Goal: Task Accomplishment & Management: Use online tool/utility

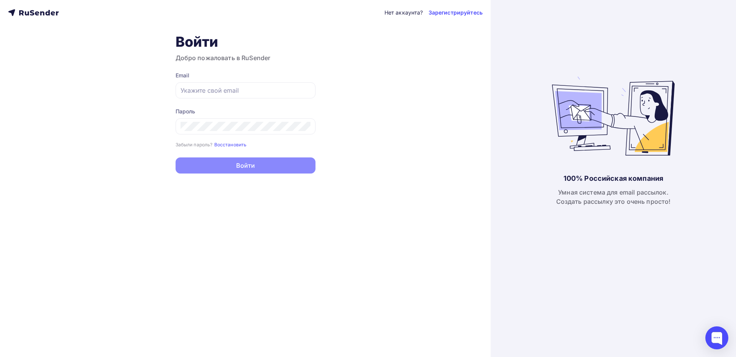
type input "[EMAIL_ADDRESS][DOMAIN_NAME]"
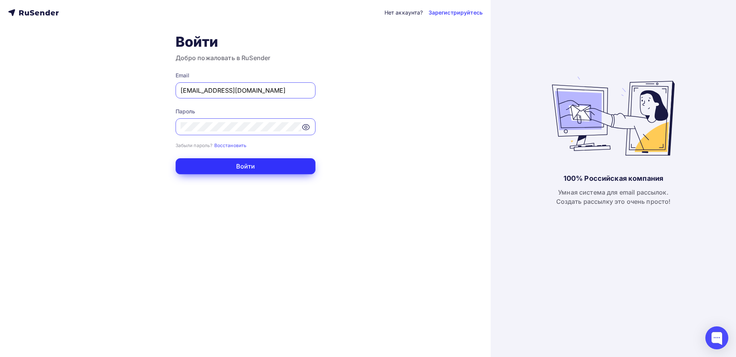
click at [246, 161] on button "Войти" at bounding box center [246, 166] width 140 height 16
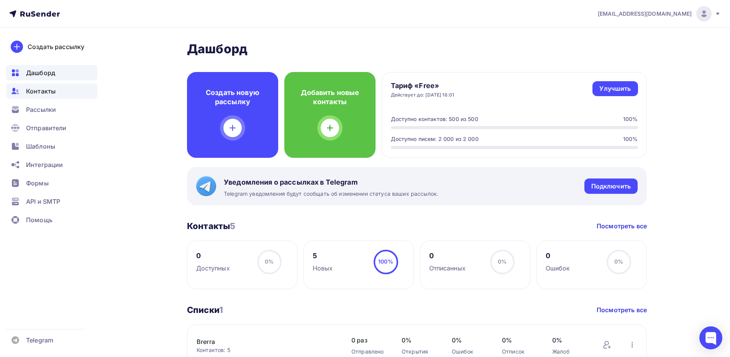
click at [39, 89] on span "Контакты" at bounding box center [41, 91] width 30 height 9
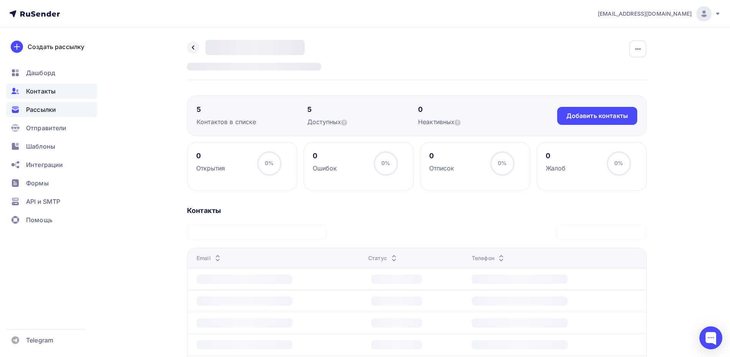
click at [54, 112] on span "Рассылки" at bounding box center [41, 109] width 30 height 9
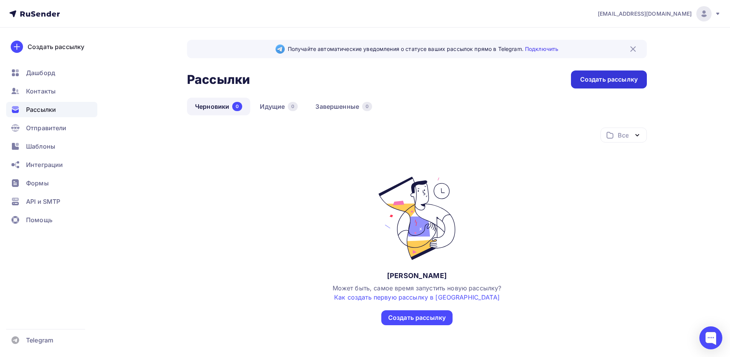
click at [605, 81] on div "Создать рассылку" at bounding box center [608, 79] width 57 height 9
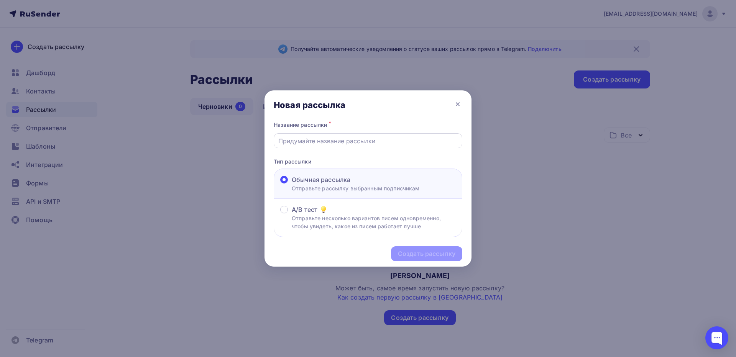
click at [307, 143] on input "text" at bounding box center [368, 140] width 180 height 9
click at [460, 105] on icon at bounding box center [457, 104] width 9 height 9
